Goal: Check status: Check status

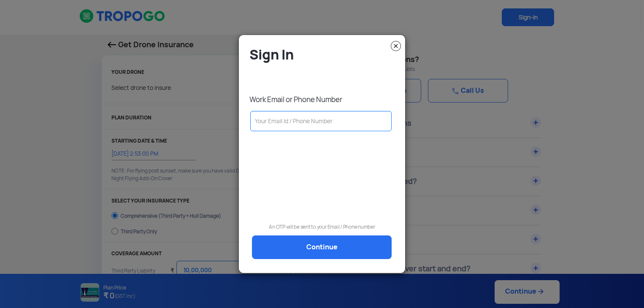
select select "1000000"
click at [301, 124] on input "text" at bounding box center [322, 121] width 141 height 20
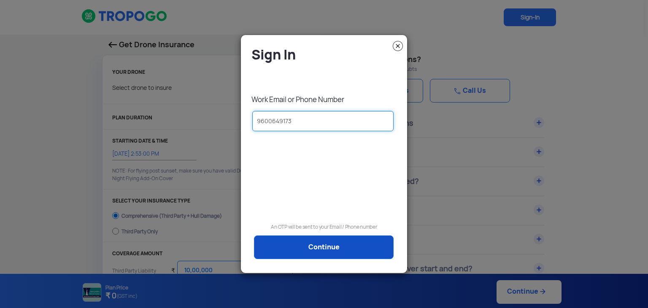
type input "9600649173"
click at [320, 249] on link "Continue" at bounding box center [324, 247] width 140 height 24
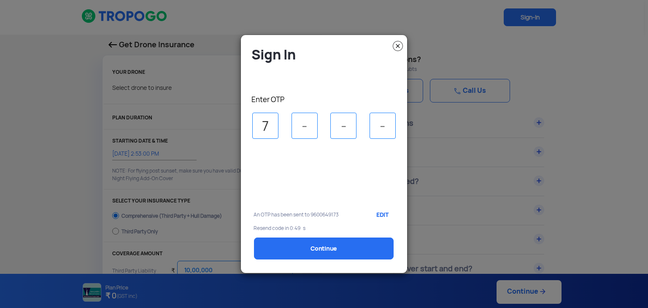
type input "7"
type input "8"
type input "0"
type input "5"
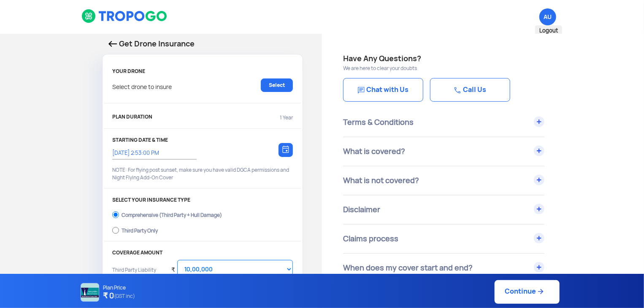
click at [549, 21] on span "AU Logout" at bounding box center [547, 16] width 17 height 17
click at [122, 20] on img at bounding box center [124, 16] width 86 height 14
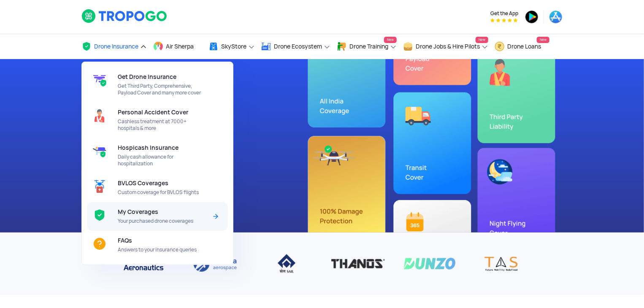
click at [148, 211] on span "My Coverages" at bounding box center [138, 211] width 40 height 7
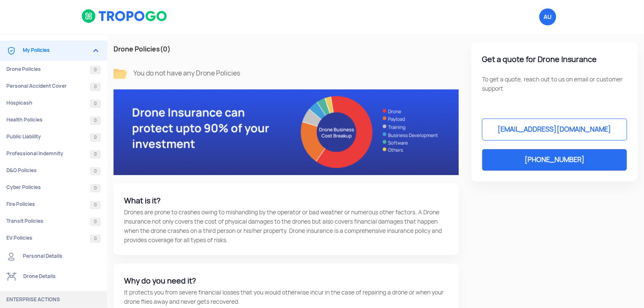
click at [38, 253] on link "Personal Details" at bounding box center [53, 256] width 107 height 20
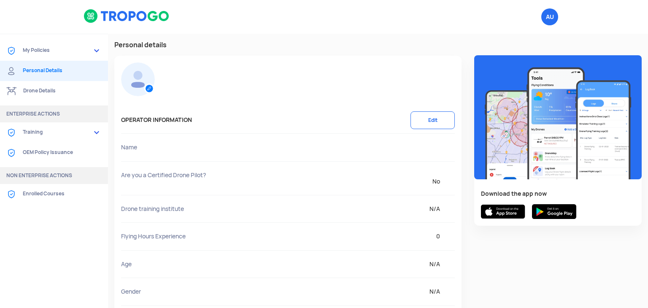
click at [40, 92] on link "Drone Details" at bounding box center [54, 91] width 108 height 20
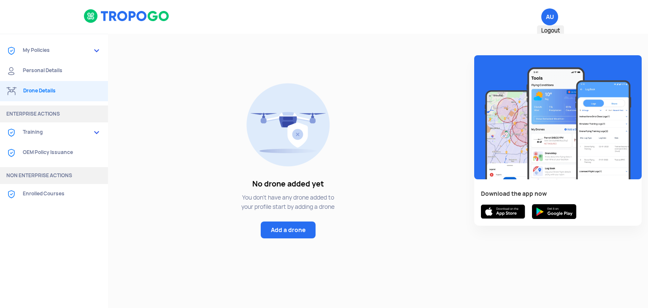
click at [556, 12] on span "AU Logout" at bounding box center [549, 16] width 17 height 17
click at [548, 29] on span "Logout" at bounding box center [550, 30] width 27 height 11
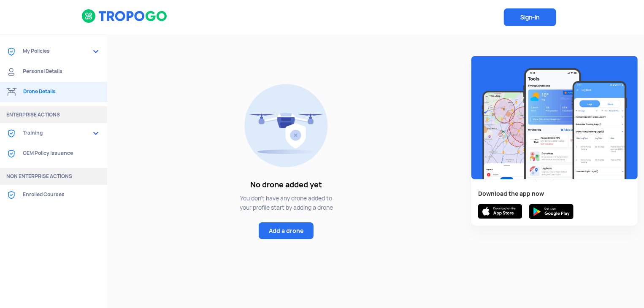
click at [524, 20] on span "Sign-In" at bounding box center [530, 17] width 52 height 18
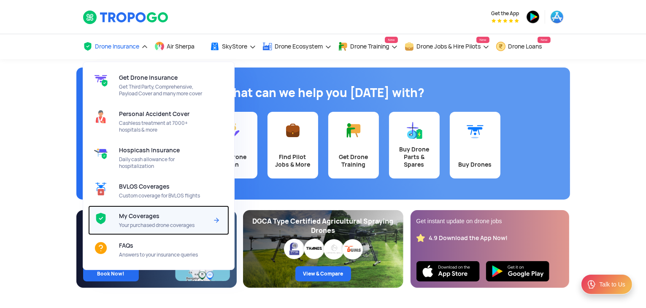
click at [141, 213] on span "My Coverages" at bounding box center [139, 216] width 40 height 7
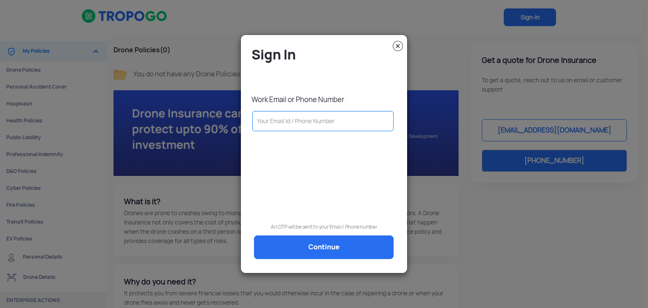
click at [312, 124] on input "text" at bounding box center [322, 121] width 141 height 20
type input "info@avironix.com"
click at [354, 260] on div "Sign In Work Email or Phone Number info@avironix.com An OTP will be sent to you…" at bounding box center [324, 157] width 154 height 223
click at [337, 241] on link "Continue" at bounding box center [324, 247] width 140 height 24
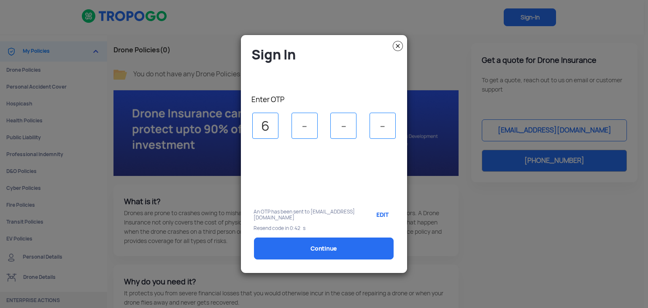
type input "6"
type input "8"
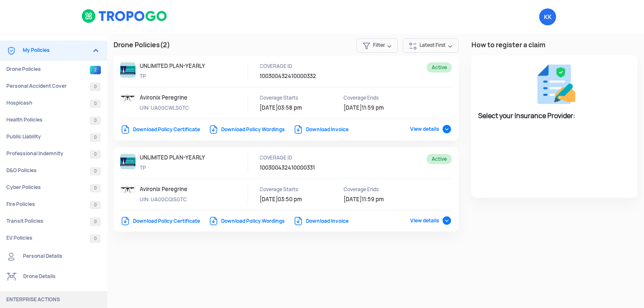
select select "National Insurance"
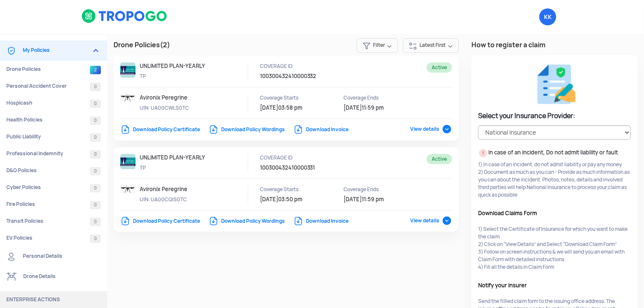
click at [442, 129] on span "View details" at bounding box center [431, 129] width 42 height 7
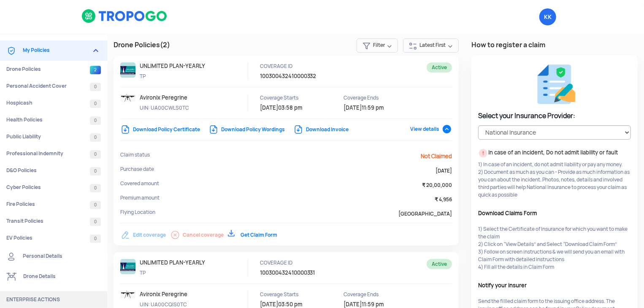
click at [442, 129] on span "View details" at bounding box center [431, 129] width 42 height 7
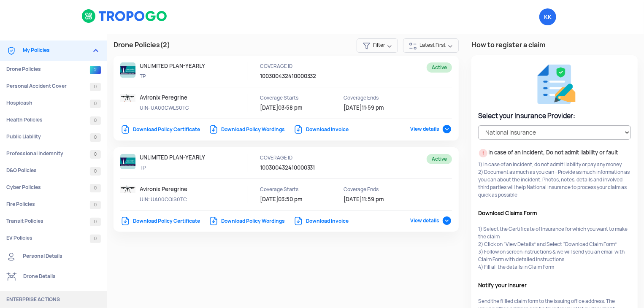
click at [444, 129] on span "View details" at bounding box center [431, 129] width 42 height 7
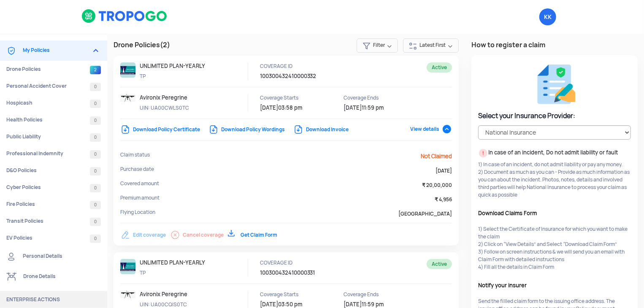
click at [441, 129] on span "View details" at bounding box center [431, 129] width 42 height 7
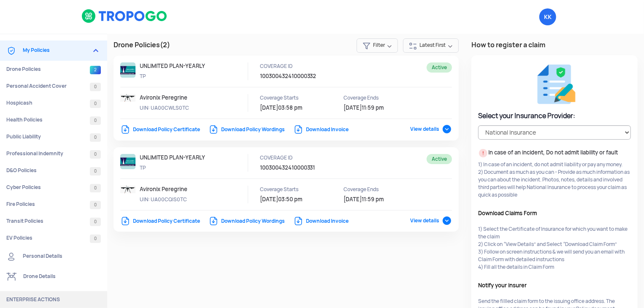
drag, startPoint x: 151, startPoint y: 106, endPoint x: 193, endPoint y: 103, distance: 41.8
click at [193, 103] on div "Avironix Peregrine UIN: UA00CWLS0TC" at bounding box center [194, 103] width 108 height 18
click at [182, 105] on p "UIN: UA00CWLS0TC" at bounding box center [178, 108] width 76 height 8
drag, startPoint x: 341, startPoint y: 197, endPoint x: 370, endPoint y: 197, distance: 28.7
click at [370, 197] on p "12/12/2025 11:59 pm" at bounding box center [381, 200] width 76 height 8
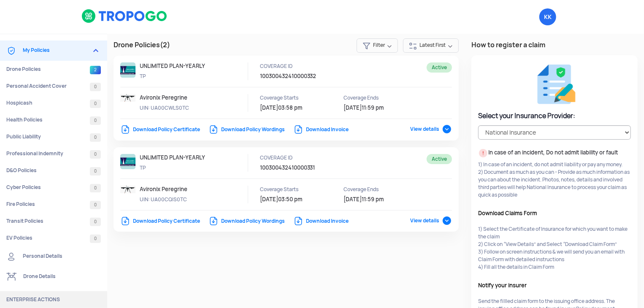
click at [353, 198] on span "12/12/2025" at bounding box center [352, 199] width 18 height 7
drag, startPoint x: 343, startPoint y: 196, endPoint x: 371, endPoint y: 192, distance: 28.6
click at [371, 192] on div "Coverage Ends 12/12/2025 11:59 pm" at bounding box center [385, 195] width 84 height 18
click at [362, 200] on span "12/12/2025" at bounding box center [352, 199] width 18 height 7
